Goal: Check status: Check status

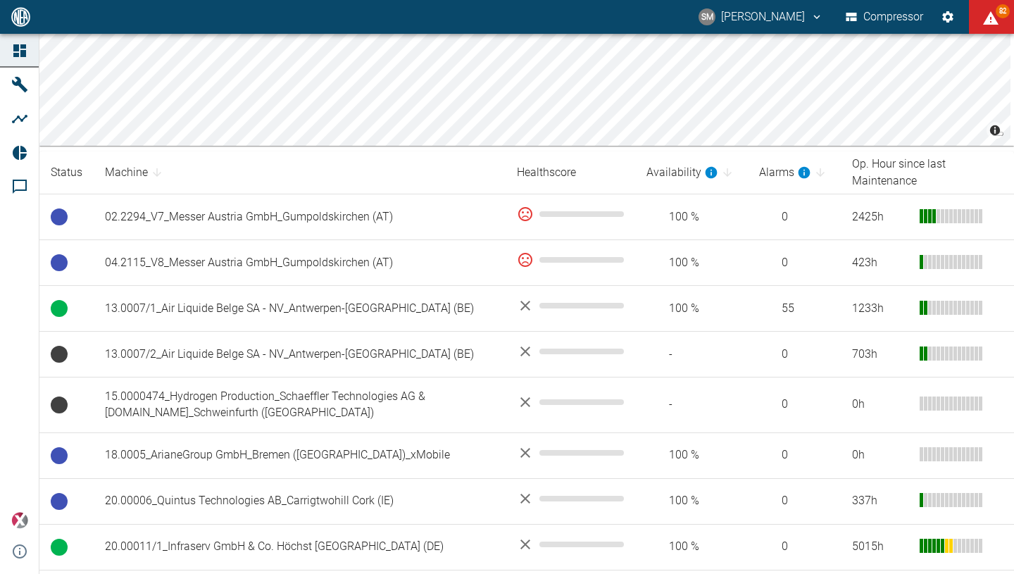
scroll to position [176, 0]
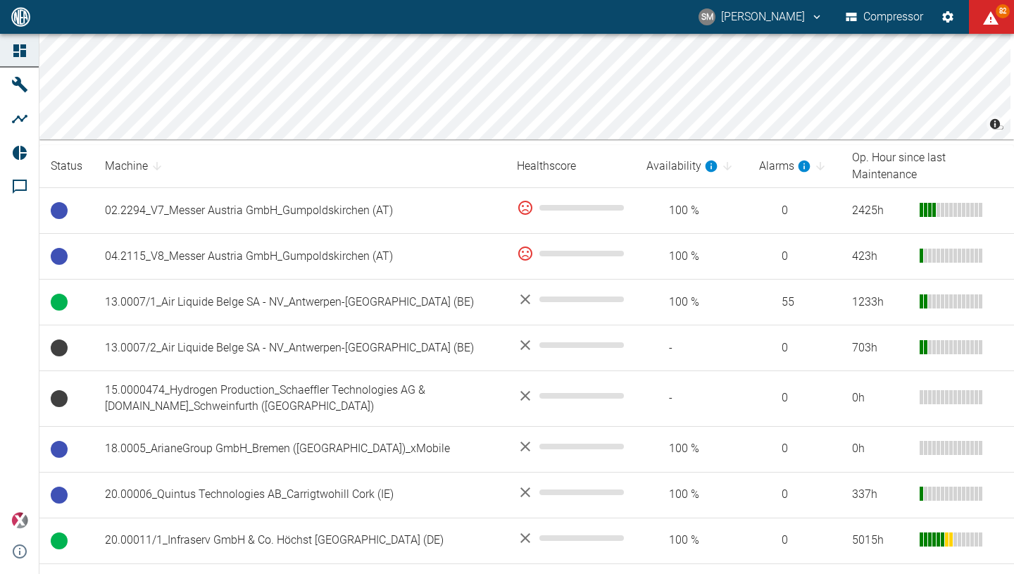
click at [1013, 174] on main "© Carto © OpenStreetMap contributors Status Machine Healthscore Availability Al…" at bounding box center [507, 304] width 1014 height 540
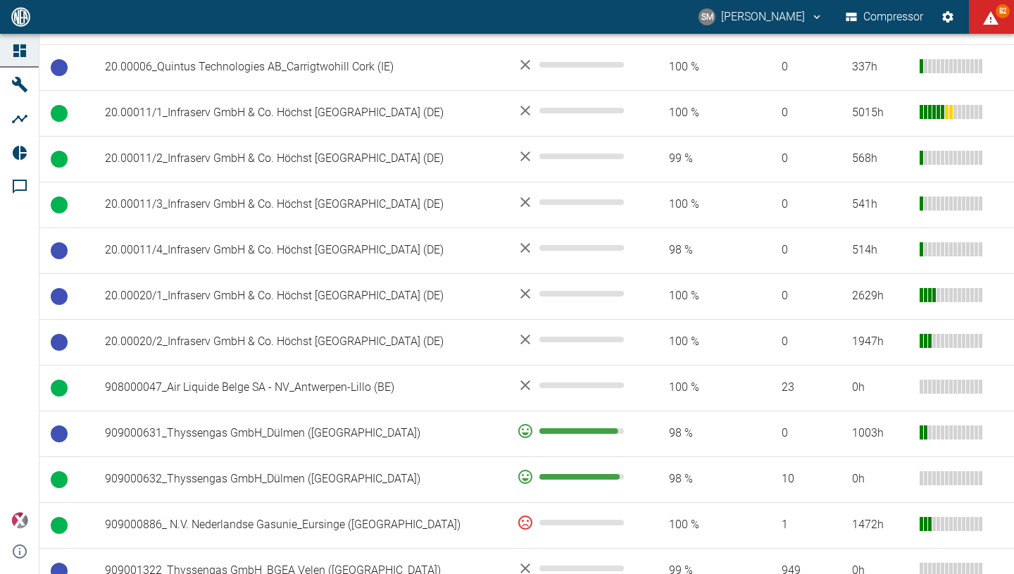
scroll to position [606, 0]
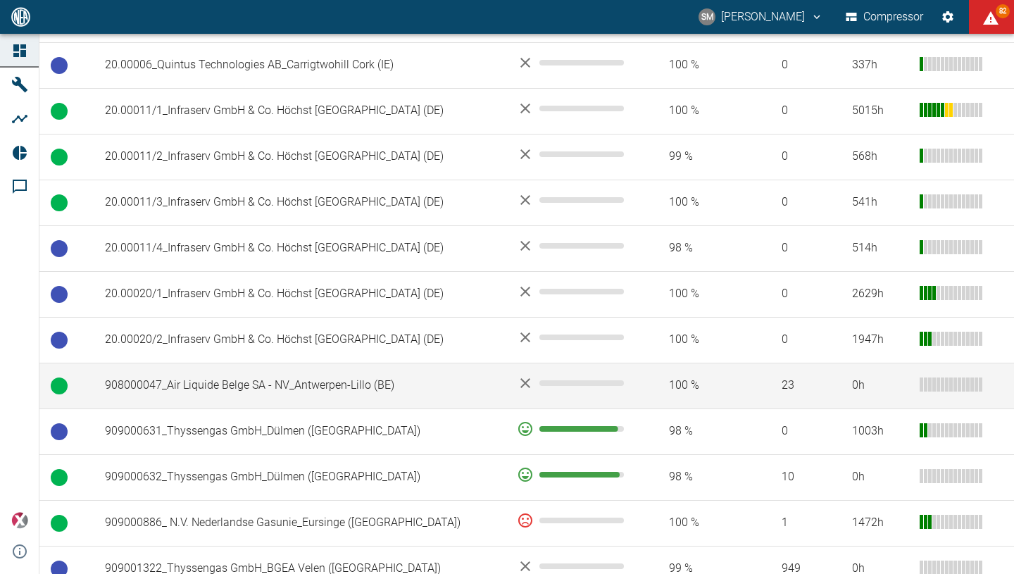
click at [329, 386] on td "908000047_Air Liquide Belge SA - NV_Antwerpen-Lillo (BE)" at bounding box center [300, 386] width 412 height 46
